Goal: Task Accomplishment & Management: Use online tool/utility

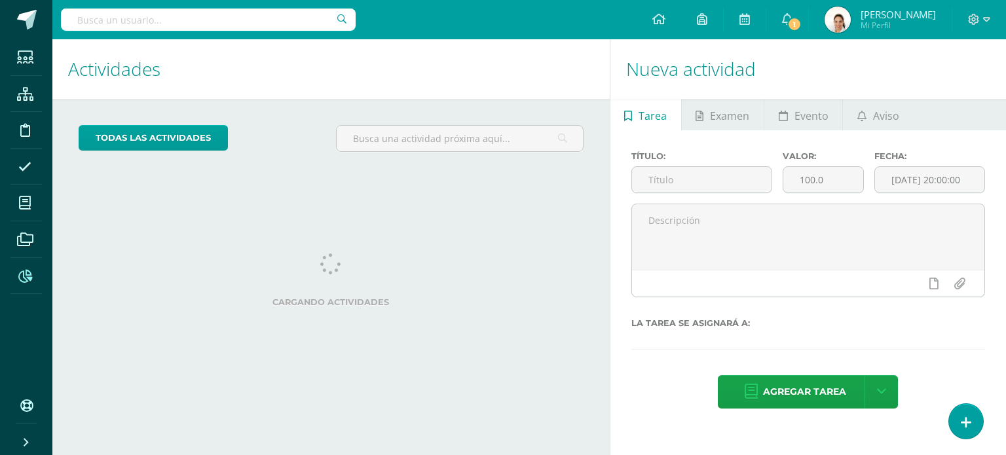
click at [26, 273] on icon at bounding box center [25, 276] width 14 height 13
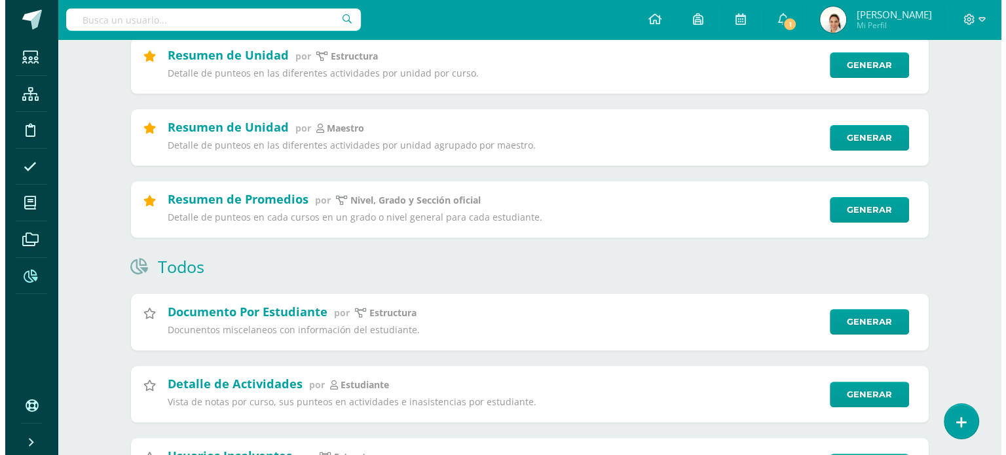
scroll to position [332, 0]
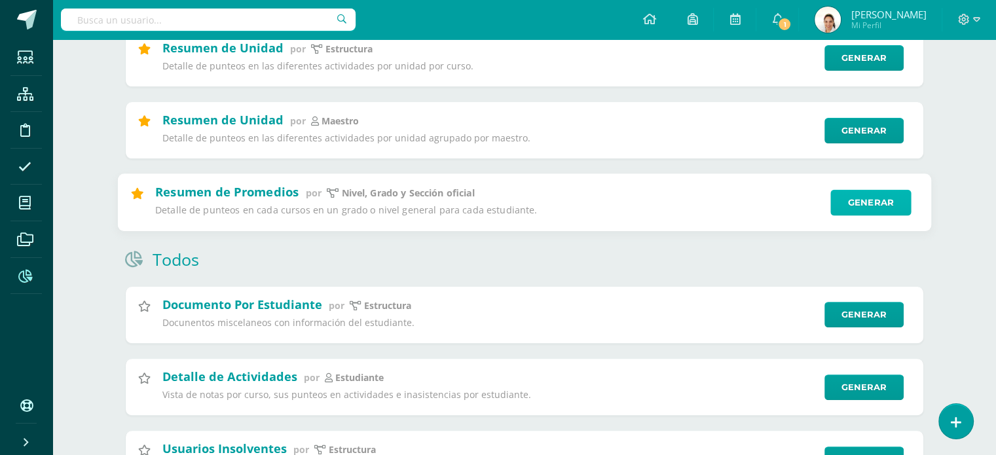
click at [881, 198] on link "Generar" at bounding box center [870, 202] width 81 height 26
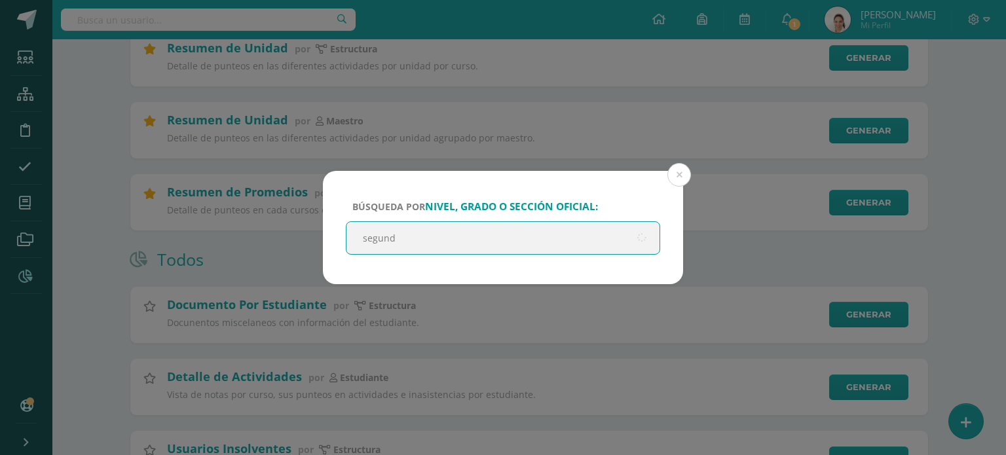
type input "segundo"
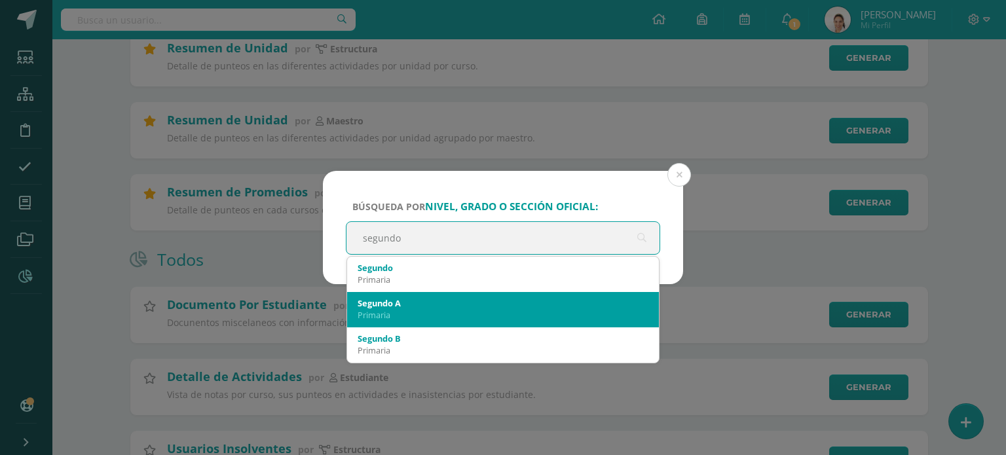
click at [509, 301] on div "Segundo A" at bounding box center [503, 303] width 291 height 12
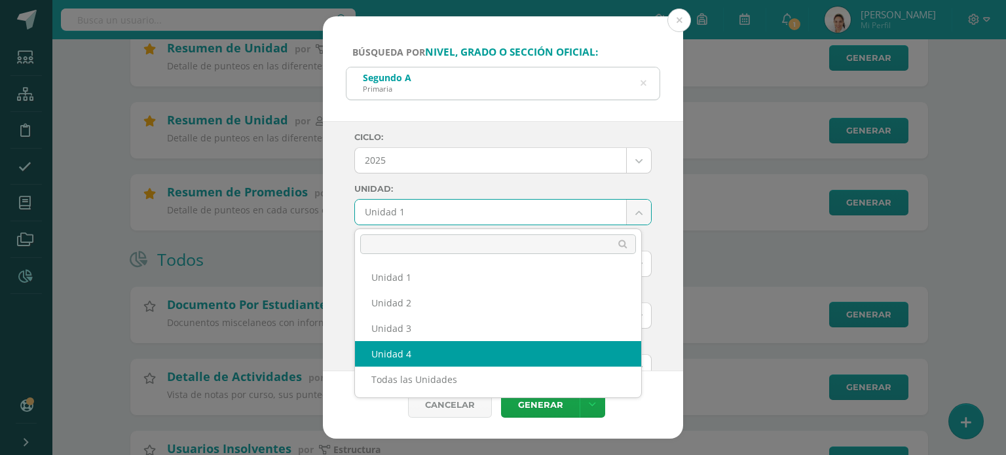
select select "Unidad 4"
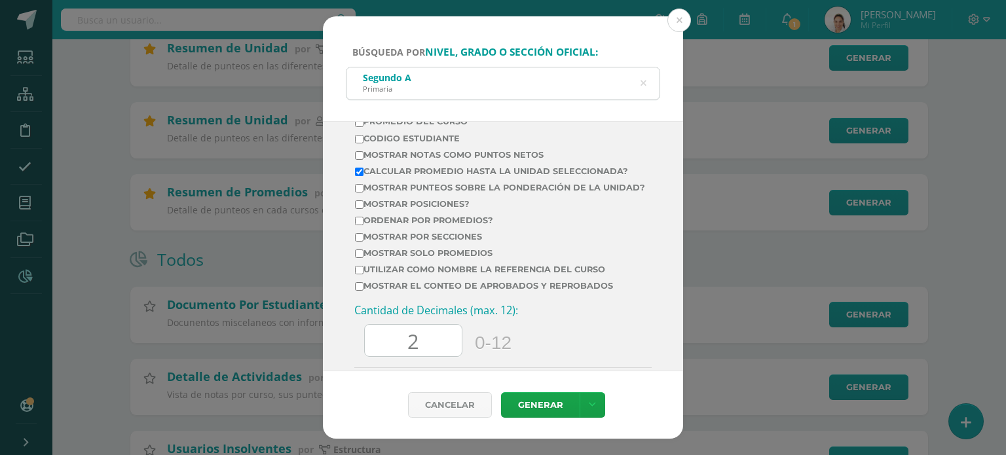
scroll to position [464, 0]
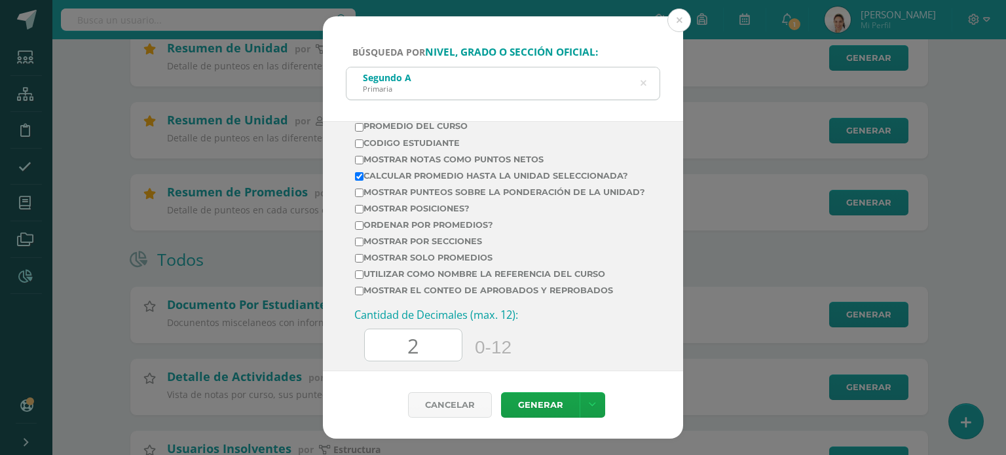
click at [361, 157] on input "Mostrar Notas Como Puntos Netos" at bounding box center [359, 160] width 9 height 9
checkbox input "true"
click at [547, 405] on link "Generar" at bounding box center [540, 405] width 79 height 26
